Goal: Information Seeking & Learning: Learn about a topic

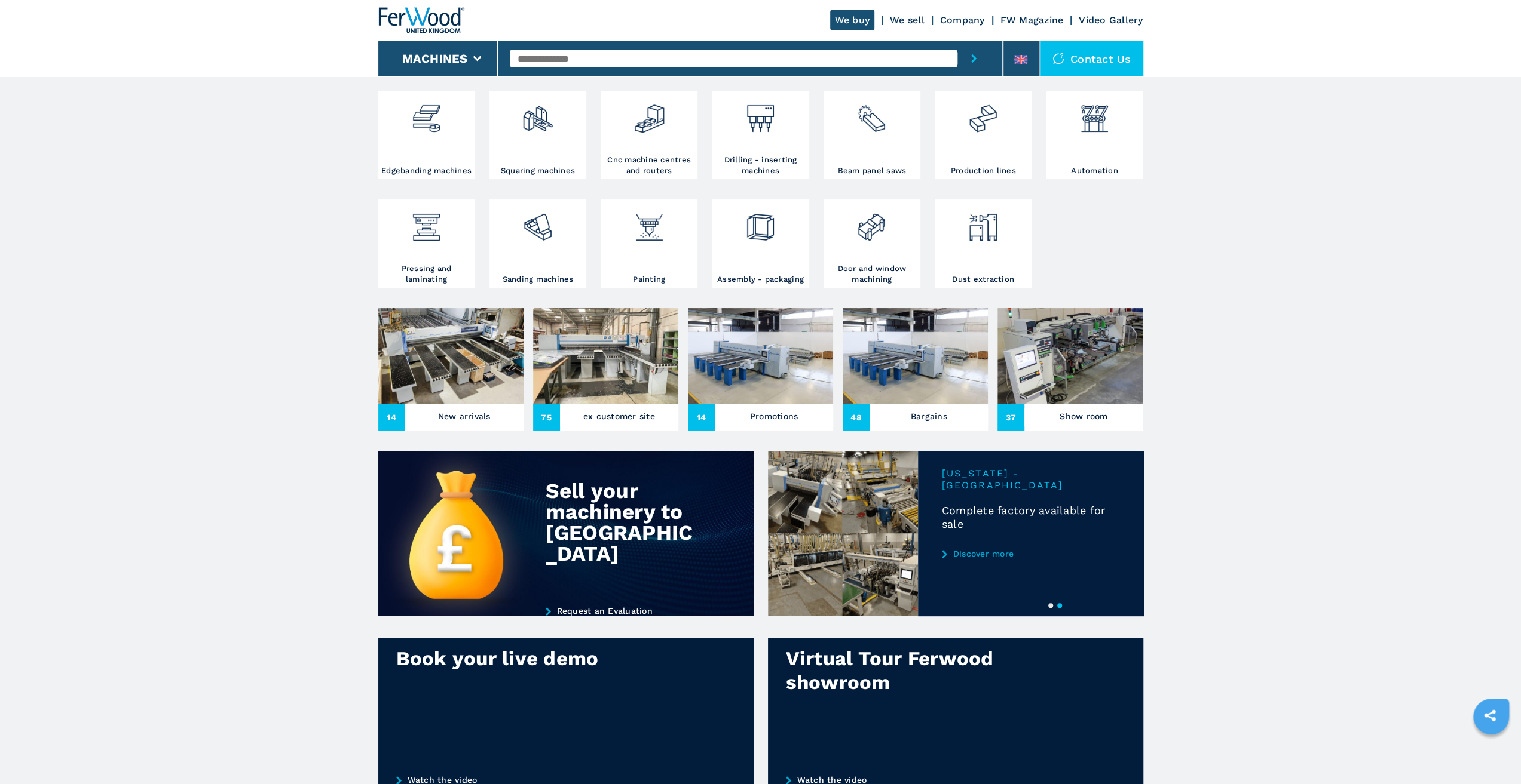
scroll to position [134, 0]
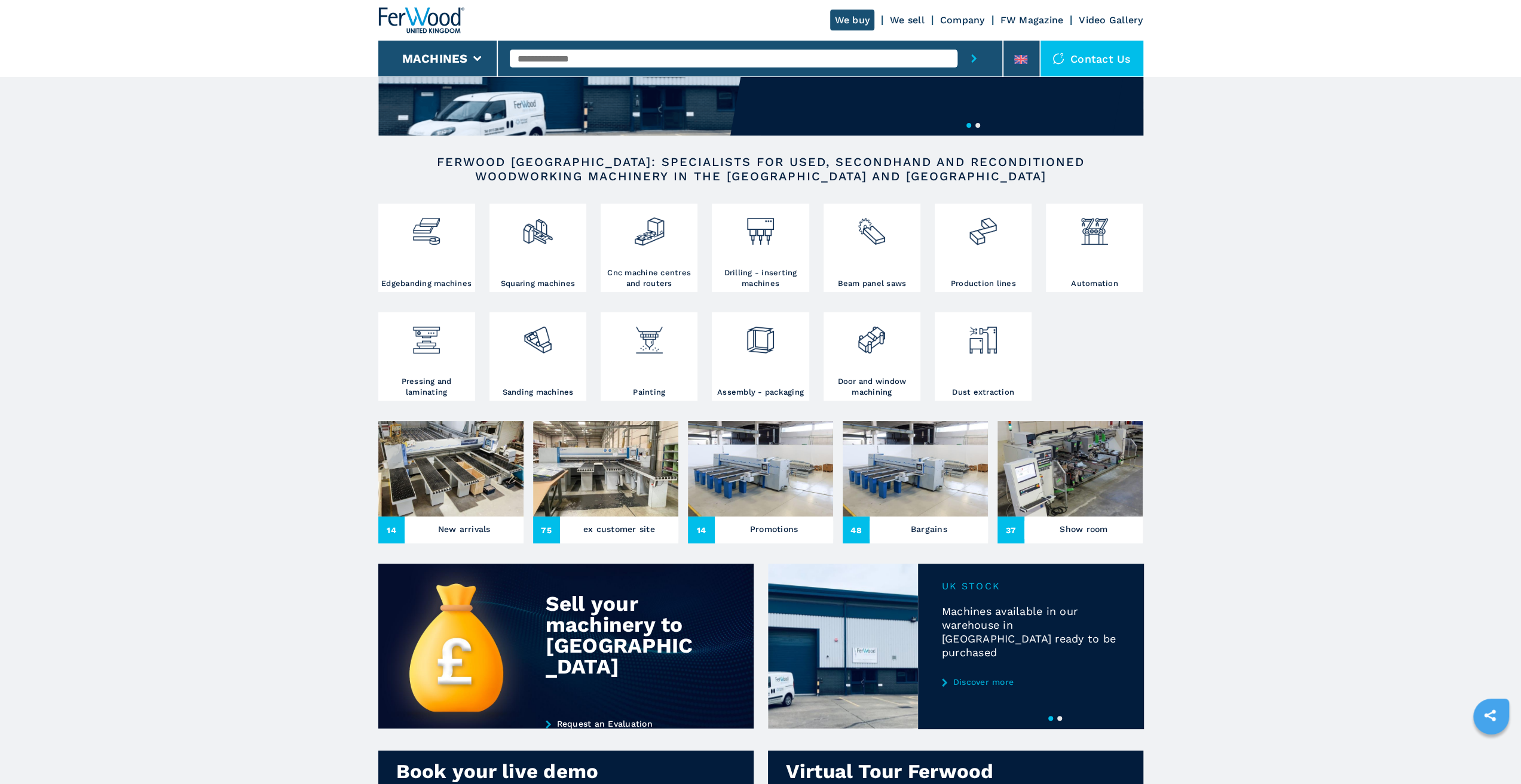
click at [490, 479] on img at bounding box center [451, 469] width 145 height 95
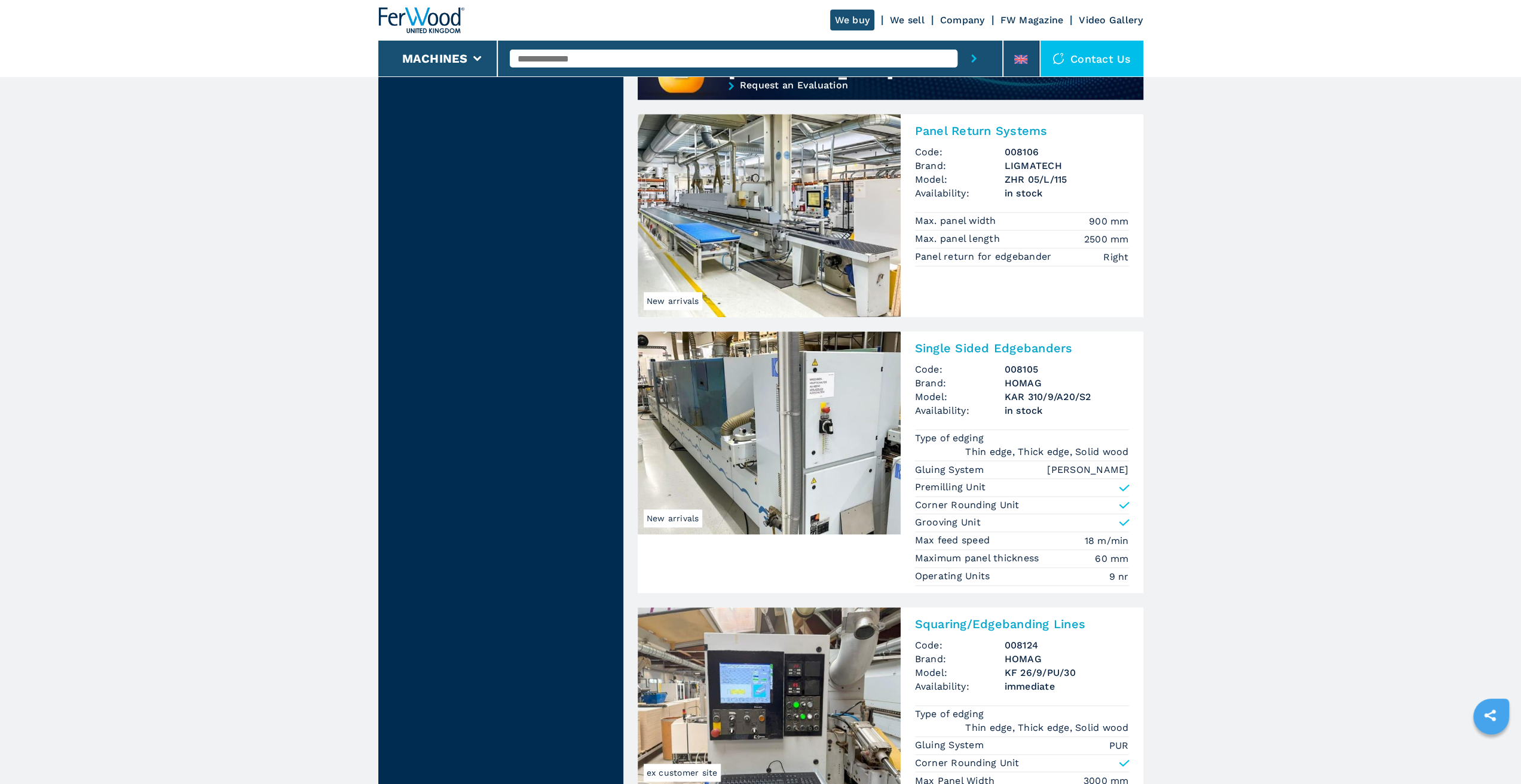
scroll to position [1255, 0]
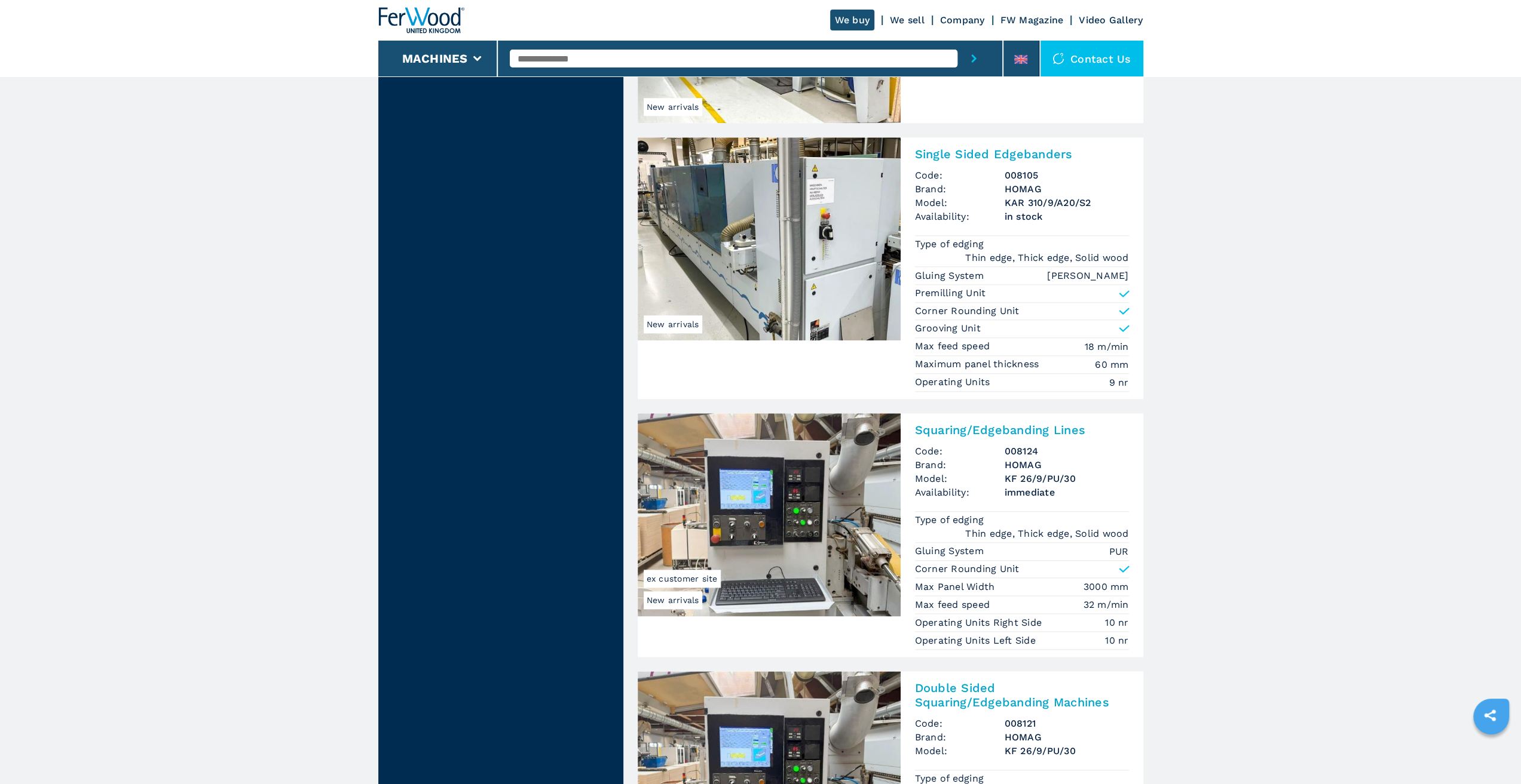
click at [429, 24] on img at bounding box center [421, 21] width 86 height 27
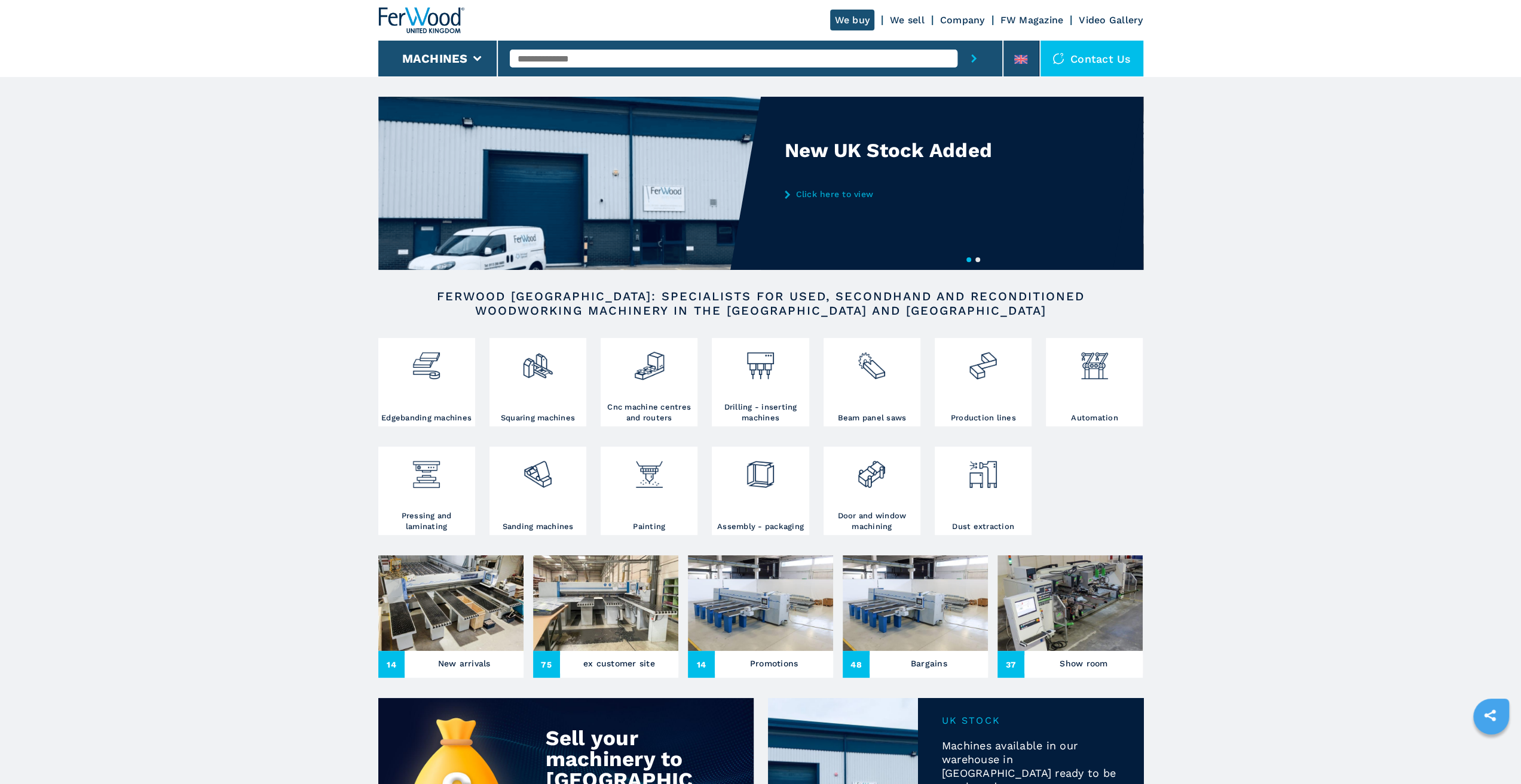
click at [571, 63] on input "text" at bounding box center [733, 59] width 448 height 18
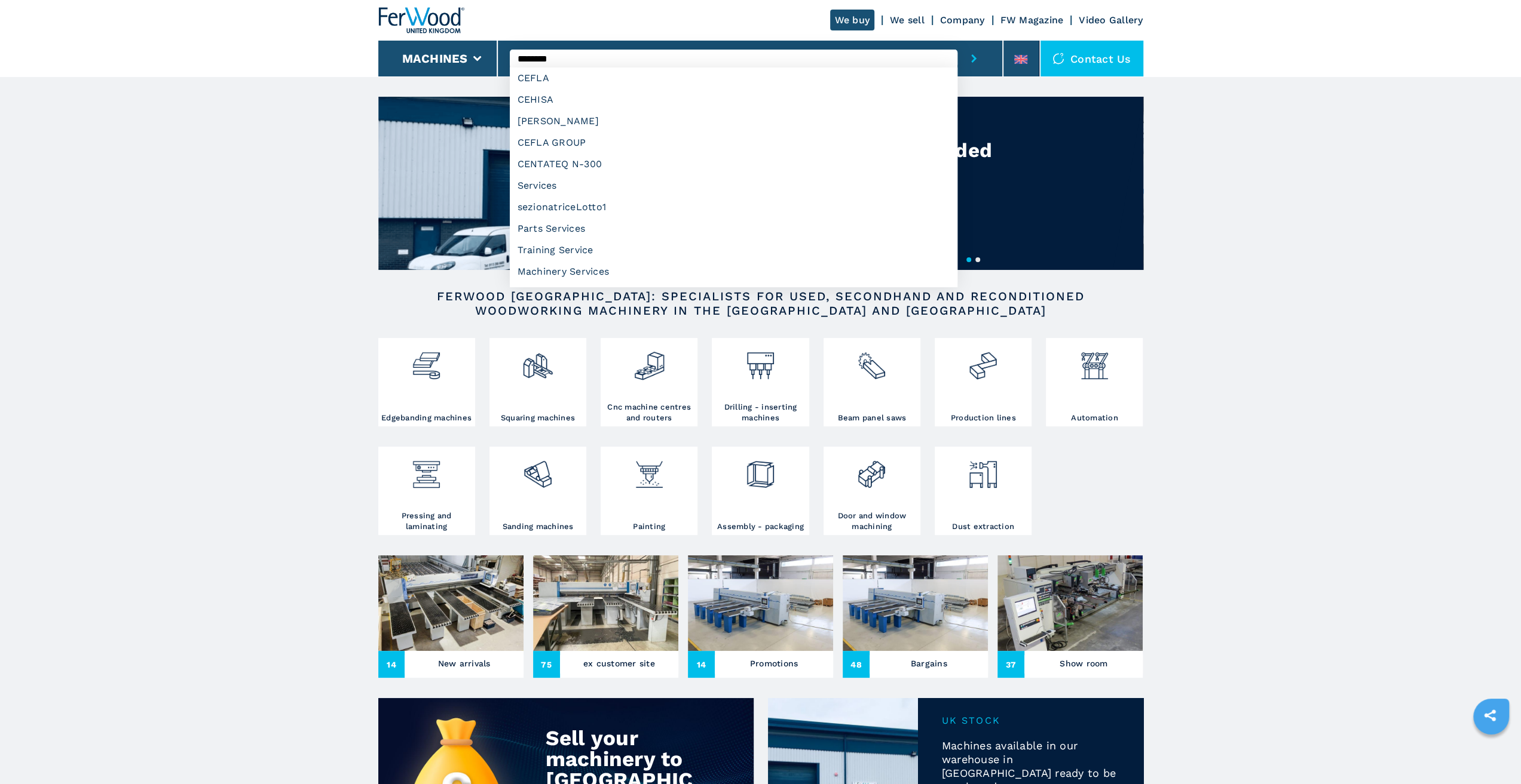
type input "********"
click at [957, 40] on button "submit-button" at bounding box center [974, 58] width 33 height 36
